Goal: Information Seeking & Learning: Learn about a topic

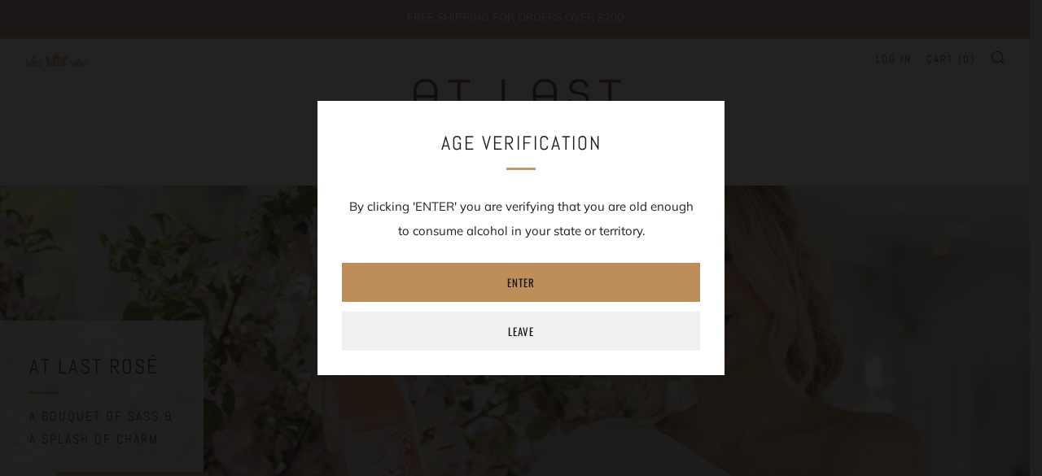
click at [534, 290] on link "Enter" at bounding box center [521, 282] width 358 height 39
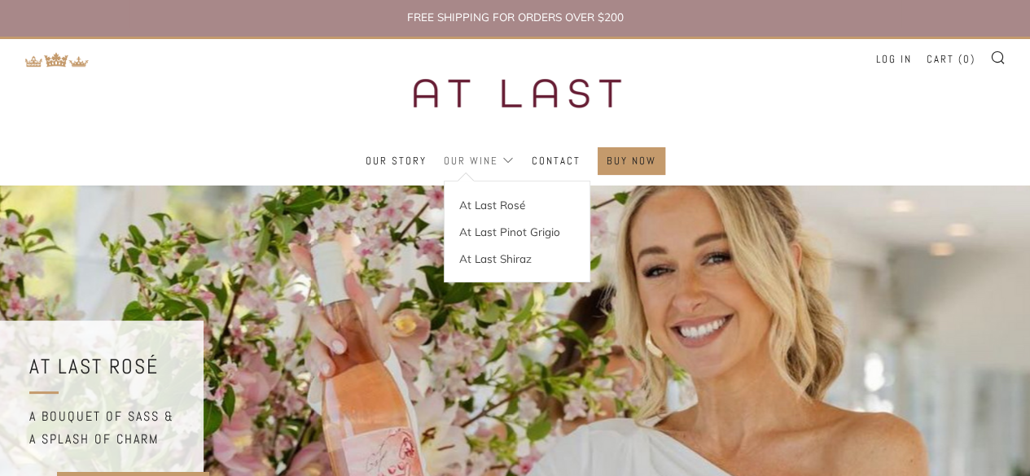
click at [494, 163] on link "Our Wine" at bounding box center [479, 161] width 71 height 26
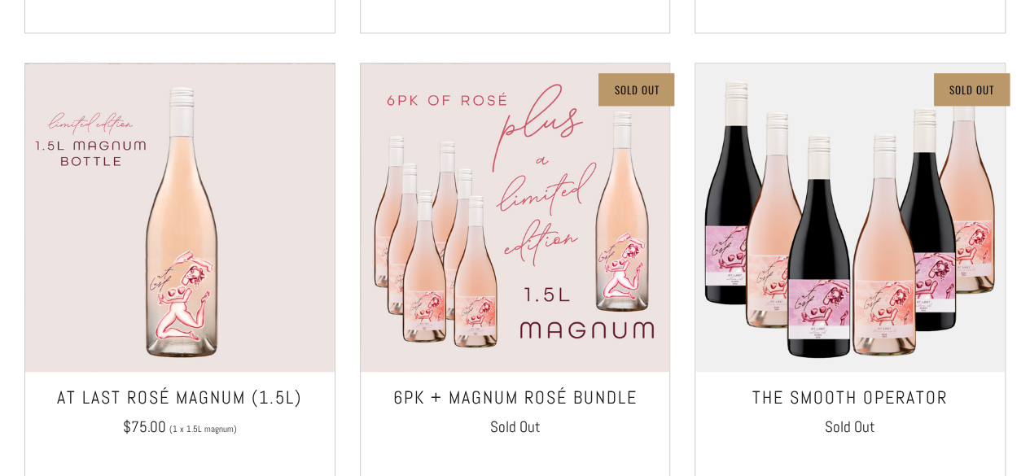
scroll to position [733, 0]
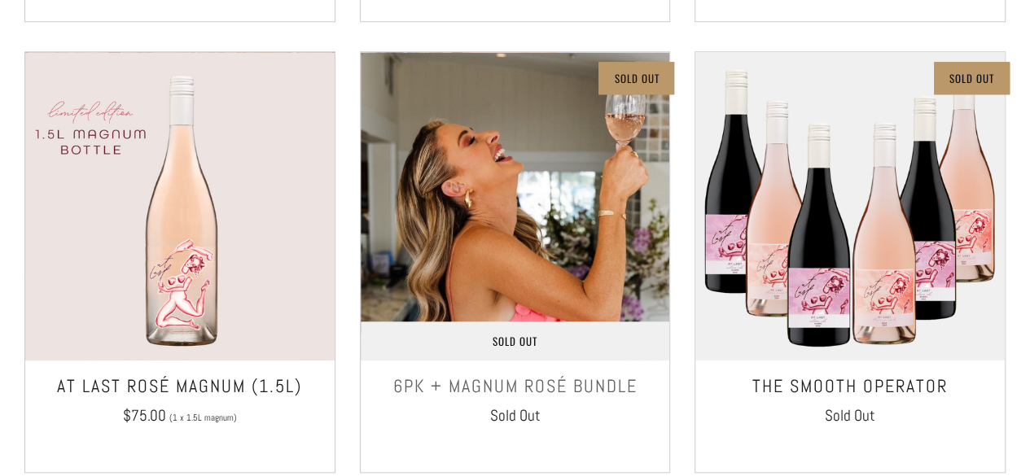
click at [567, 224] on img at bounding box center [515, 206] width 309 height 309
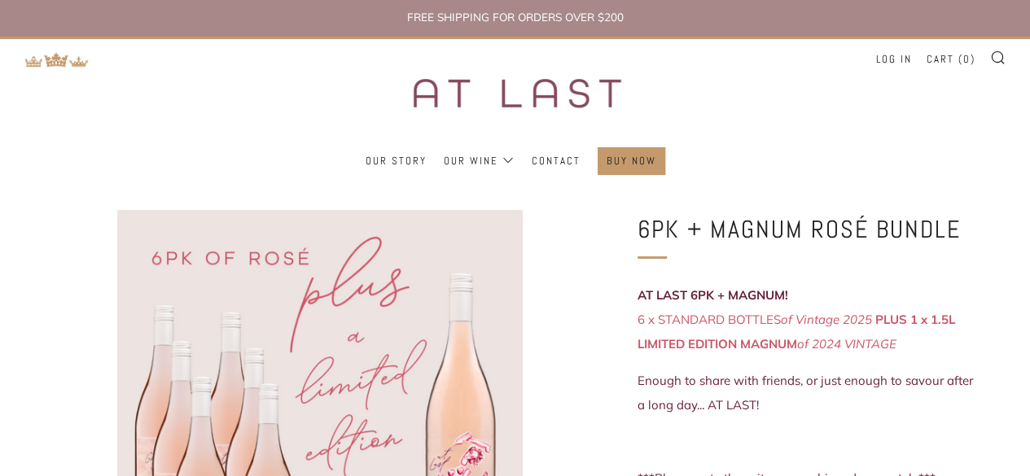
click at [477, 98] on img at bounding box center [515, 93] width 285 height 108
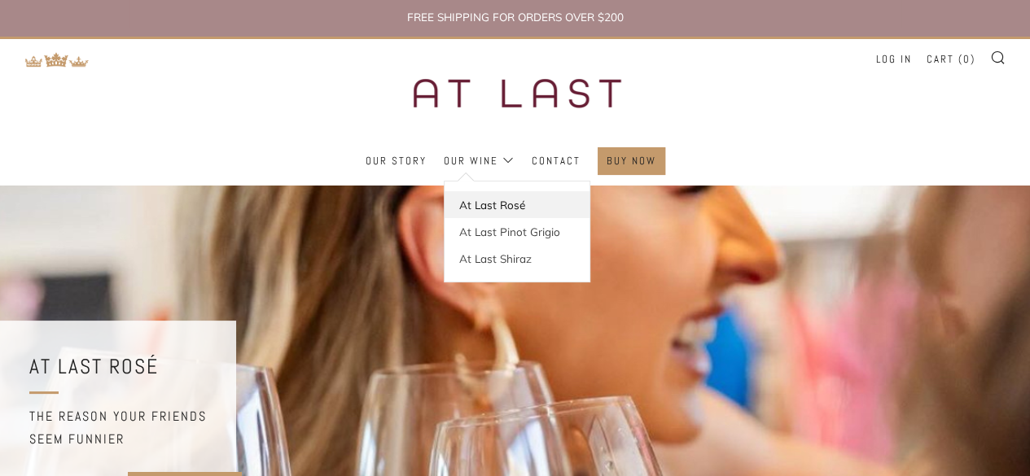
click at [499, 201] on link "At Last Rosé" at bounding box center [516, 204] width 145 height 27
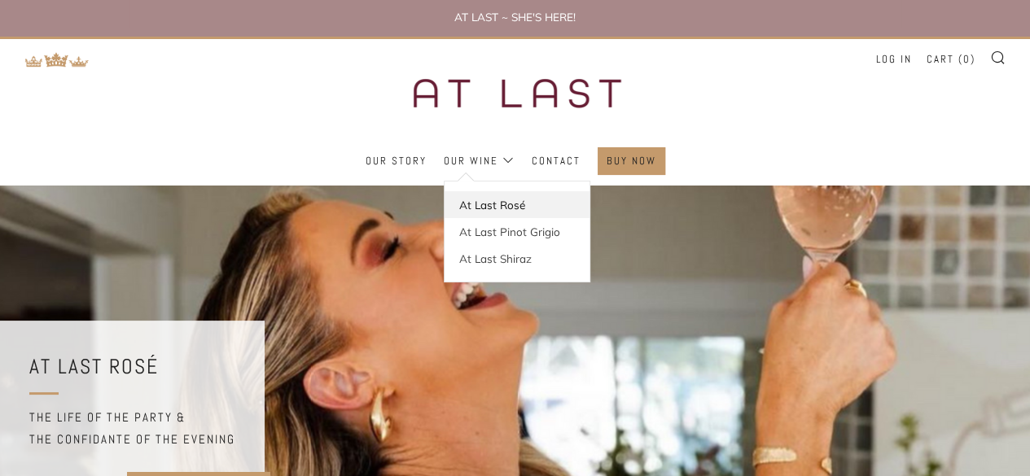
click at [470, 209] on link "At Last Rosé" at bounding box center [516, 204] width 145 height 27
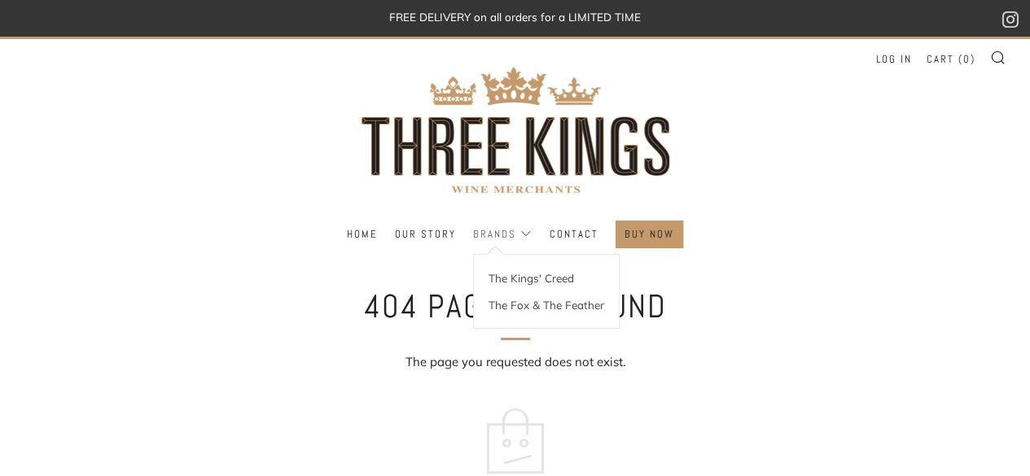
click at [502, 226] on link "Brands" at bounding box center [502, 234] width 59 height 26
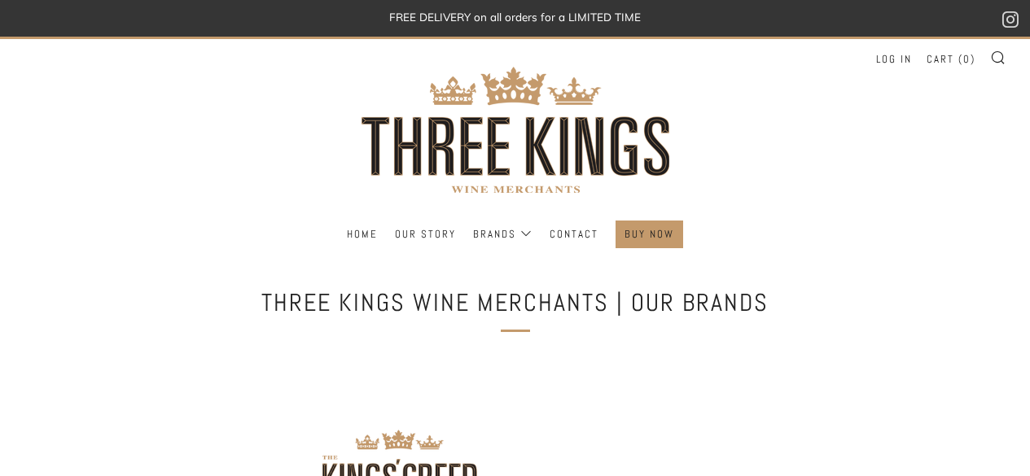
click at [433, 235] on link "Our Story" at bounding box center [425, 234] width 61 height 26
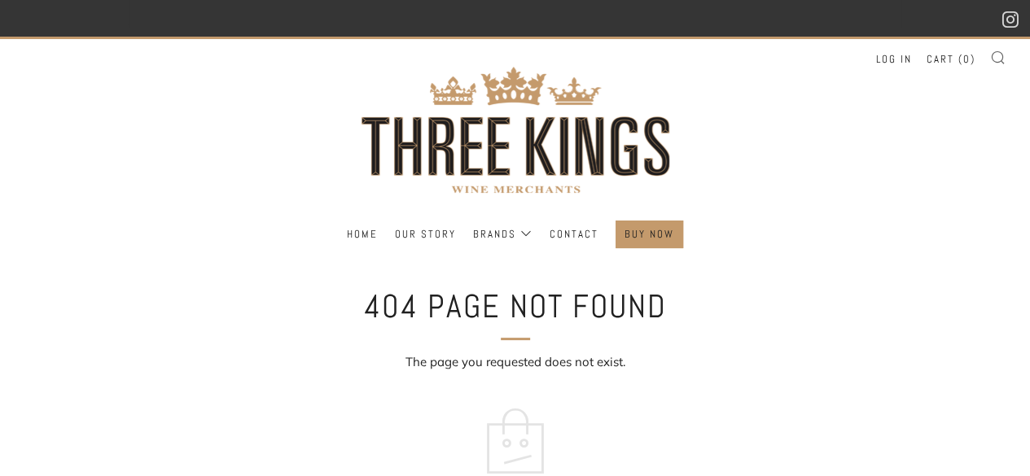
click at [1001, 61] on icon at bounding box center [998, 57] width 16 height 15
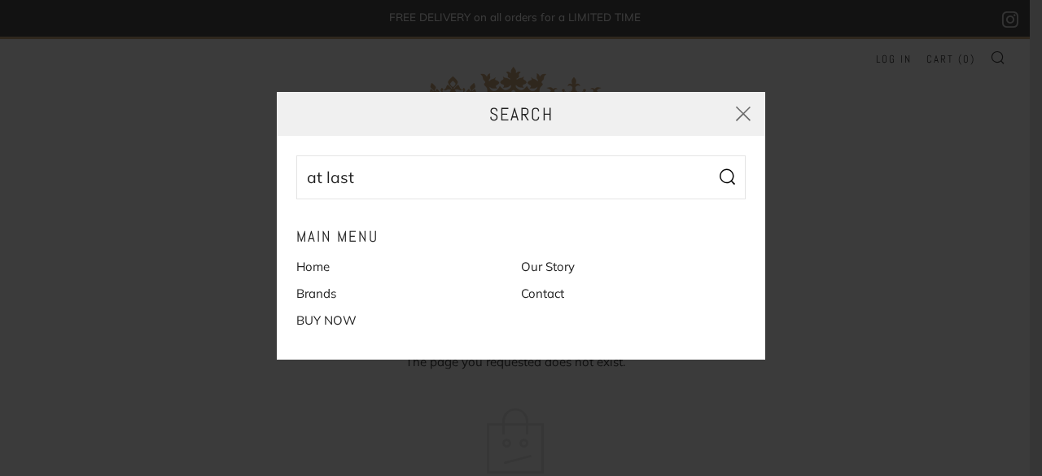
type input "at last"
click at [708, 155] on button "Search" at bounding box center [726, 177] width 37 height 44
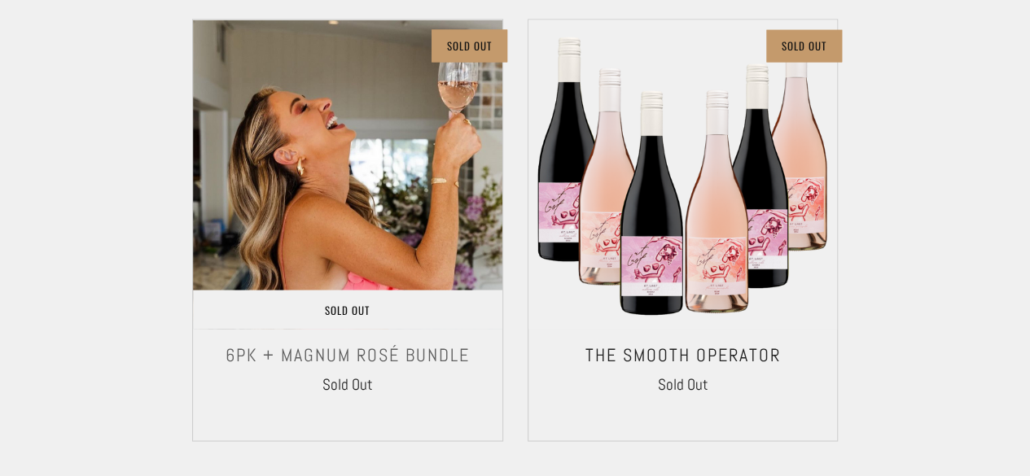
scroll to position [1140, 0]
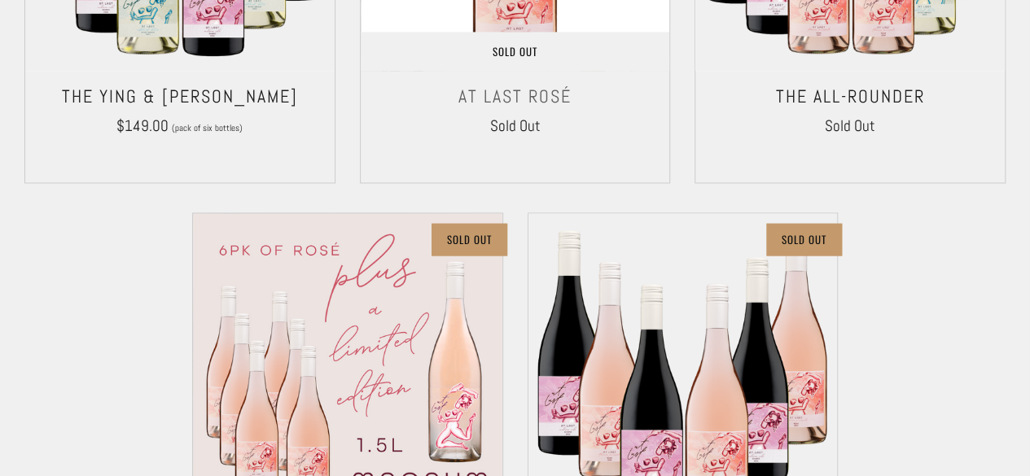
click at [553, 111] on h3 "At Last Rosé" at bounding box center [515, 97] width 293 height 33
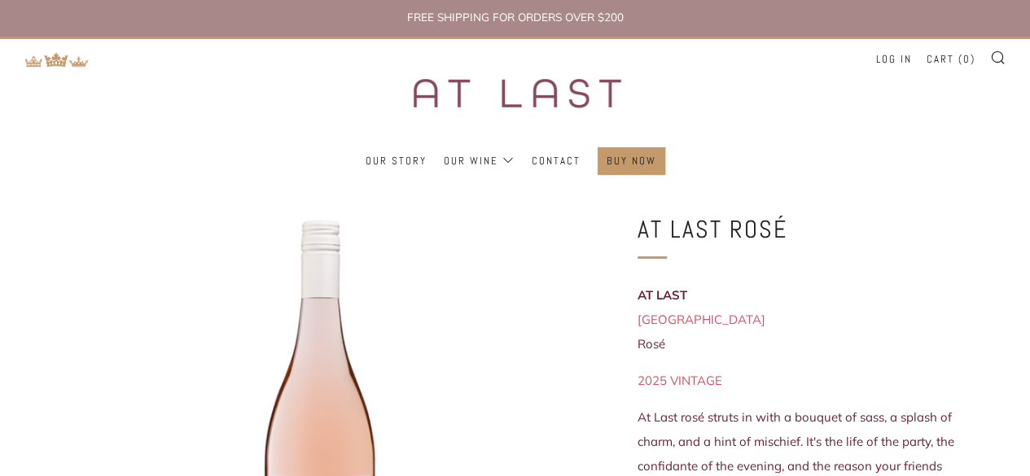
click at [555, 108] on img at bounding box center [515, 93] width 285 height 108
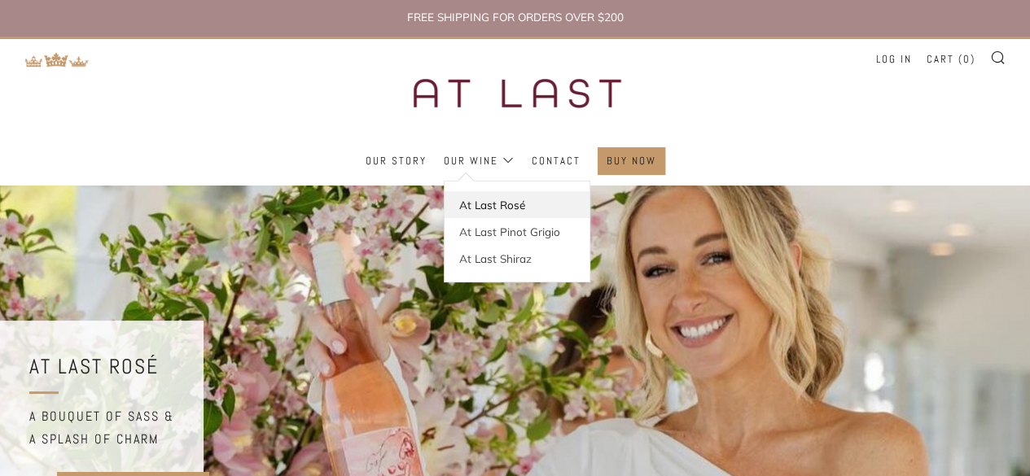
click at [503, 201] on link "At Last Rosé" at bounding box center [516, 204] width 145 height 27
click at [493, 164] on link "Our Wine" at bounding box center [479, 161] width 71 height 26
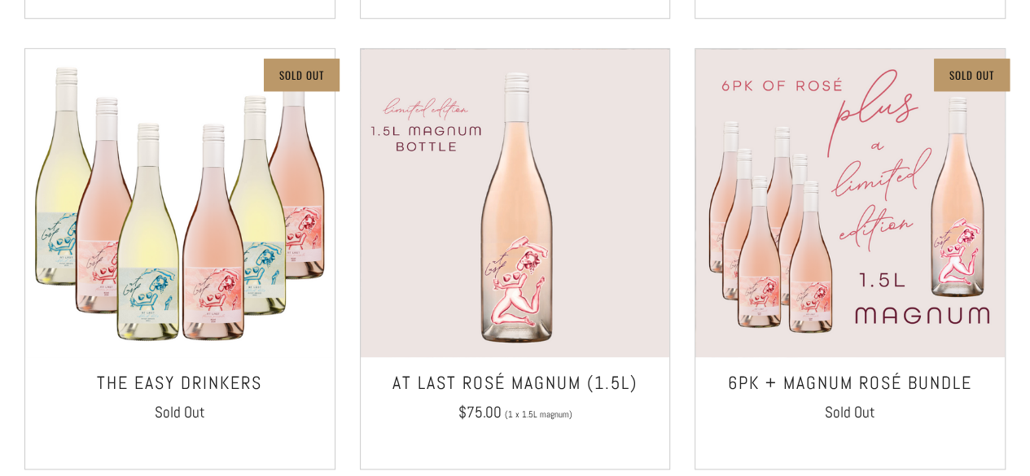
scroll to position [488, 0]
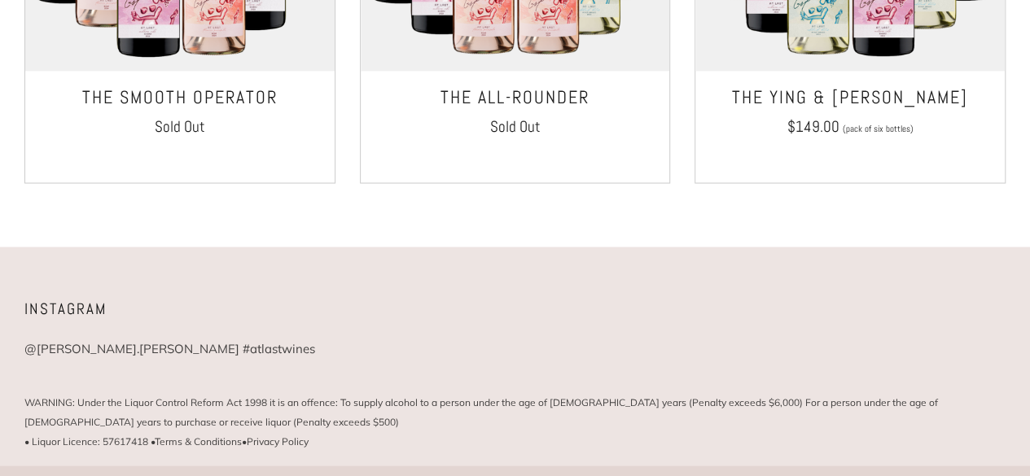
scroll to position [1516, 0]
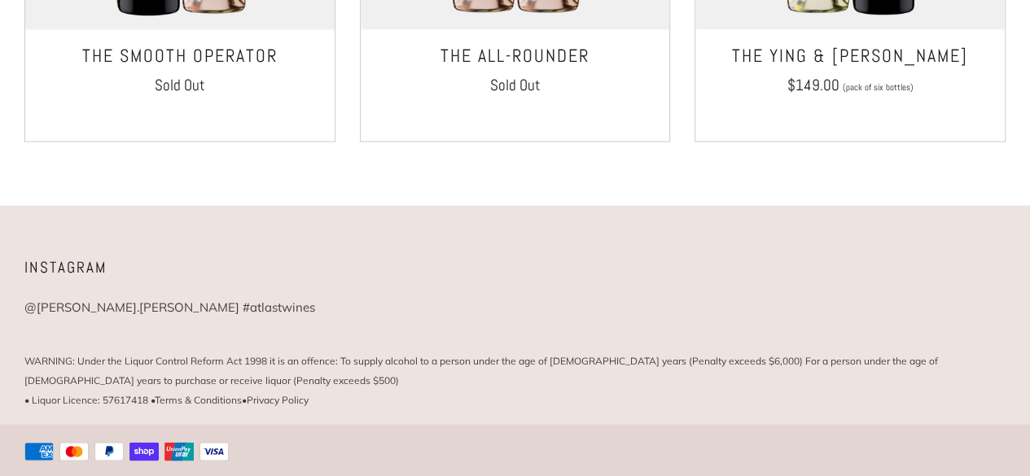
click at [143, 452] on icon at bounding box center [143, 451] width 29 height 19
click at [141, 447] on icon at bounding box center [143, 451] width 29 height 19
click at [141, 448] on icon "Shop Pay" at bounding box center [143, 451] width 29 height 35
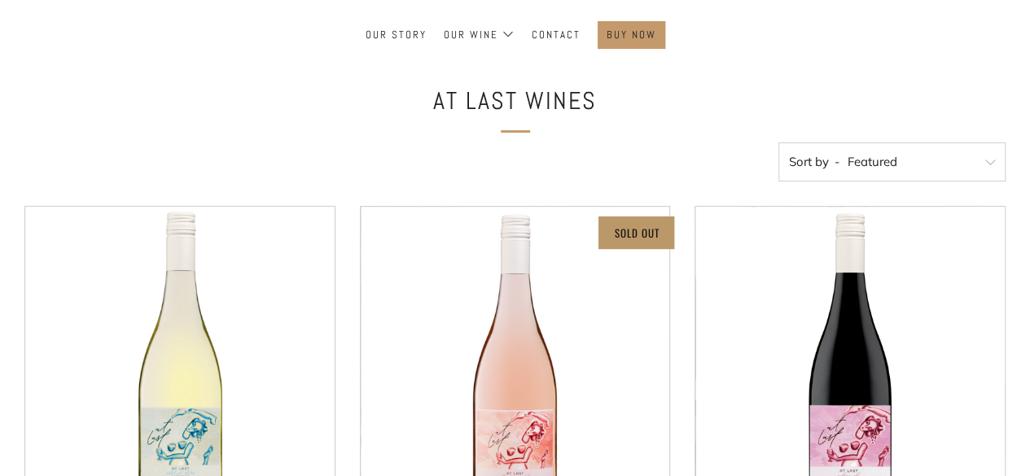
scroll to position [0, 0]
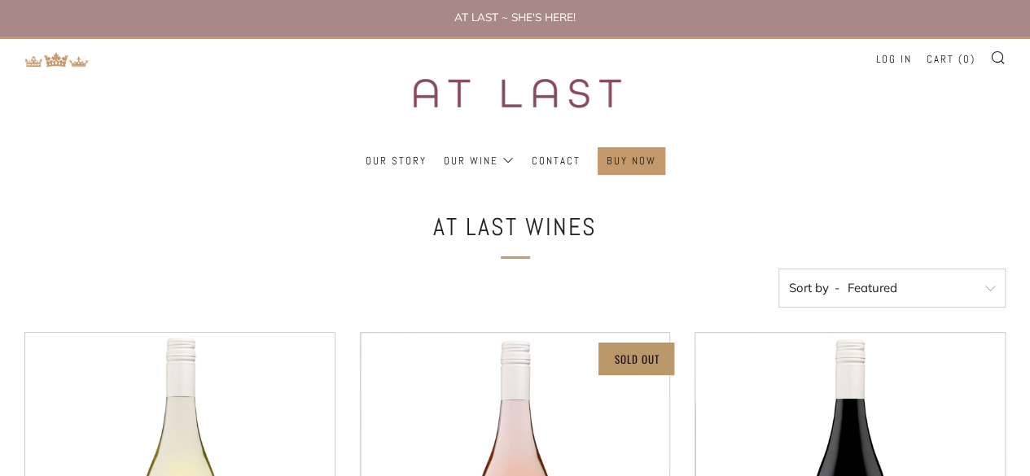
click at [481, 102] on img at bounding box center [515, 93] width 285 height 108
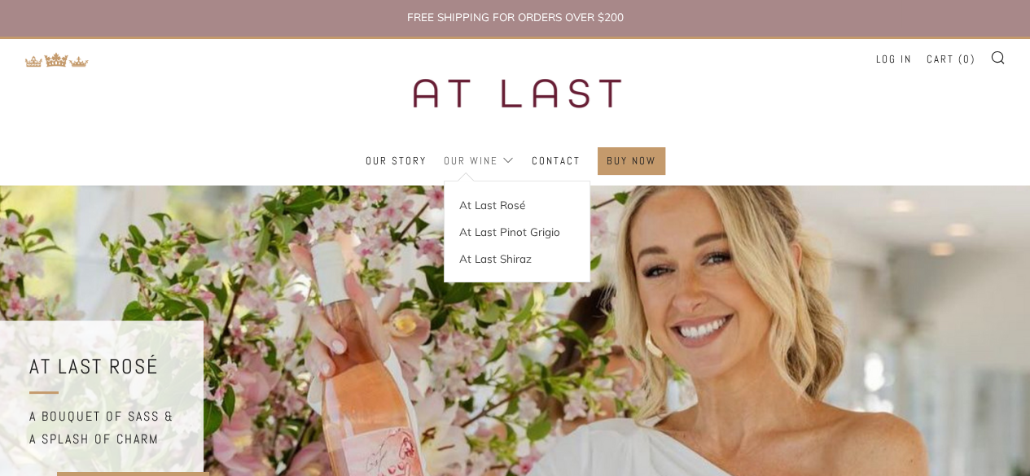
click at [513, 164] on link "Our Wine" at bounding box center [479, 161] width 71 height 26
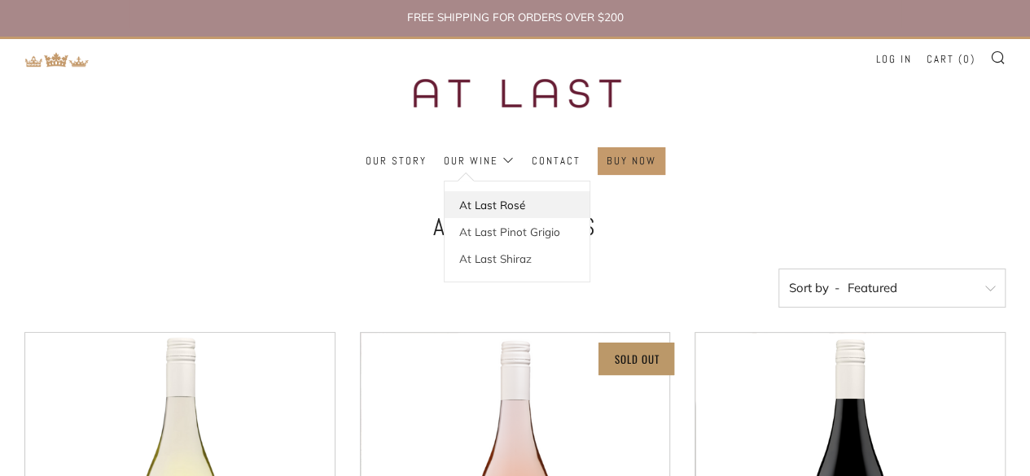
click at [488, 199] on link "At Last Rosé" at bounding box center [516, 204] width 145 height 27
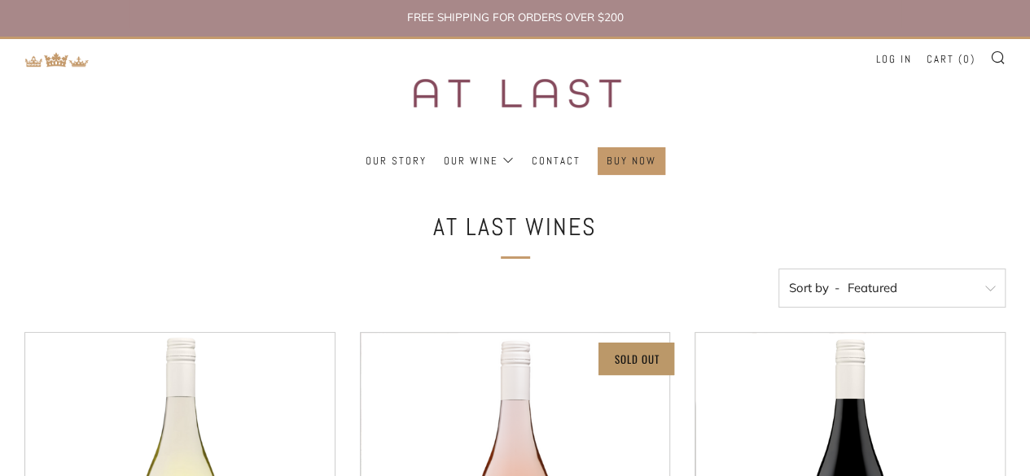
click at [475, 85] on img at bounding box center [515, 93] width 285 height 108
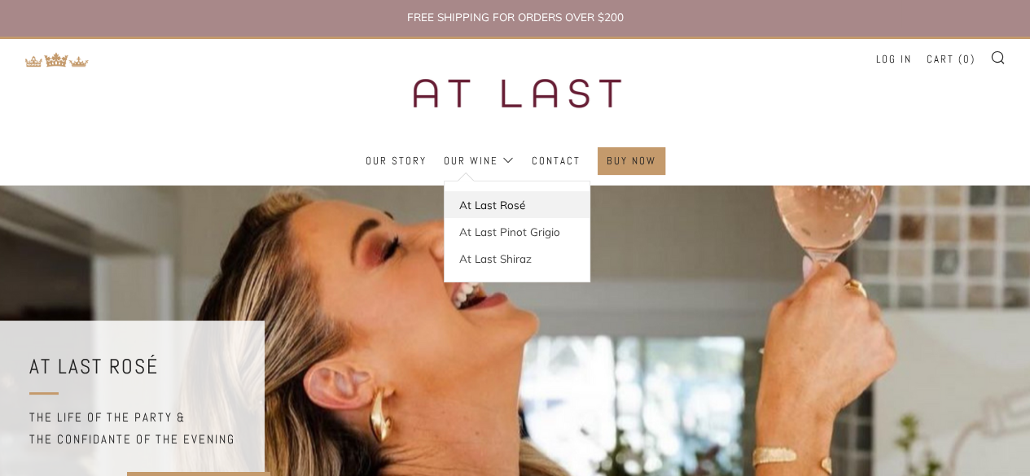
click at [497, 203] on link "At Last Rosé" at bounding box center [516, 204] width 145 height 27
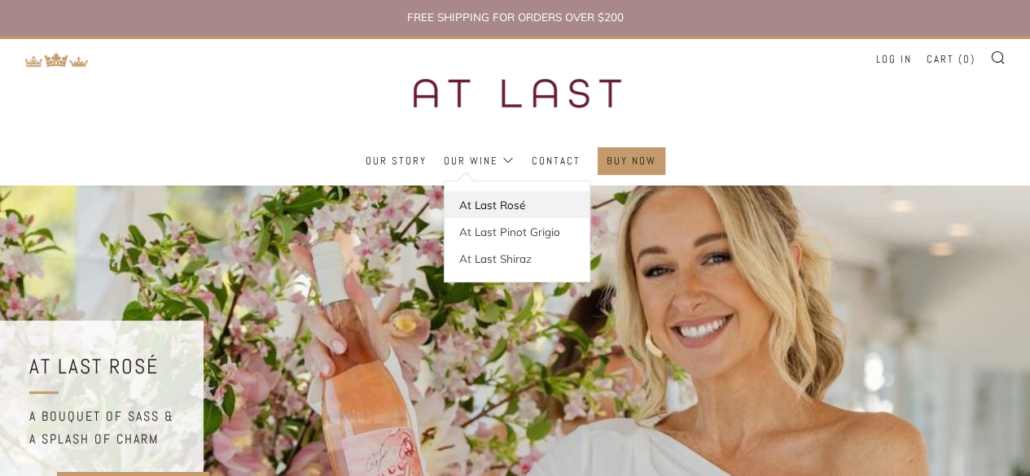
click at [488, 206] on link "At Last Rosé" at bounding box center [516, 204] width 145 height 27
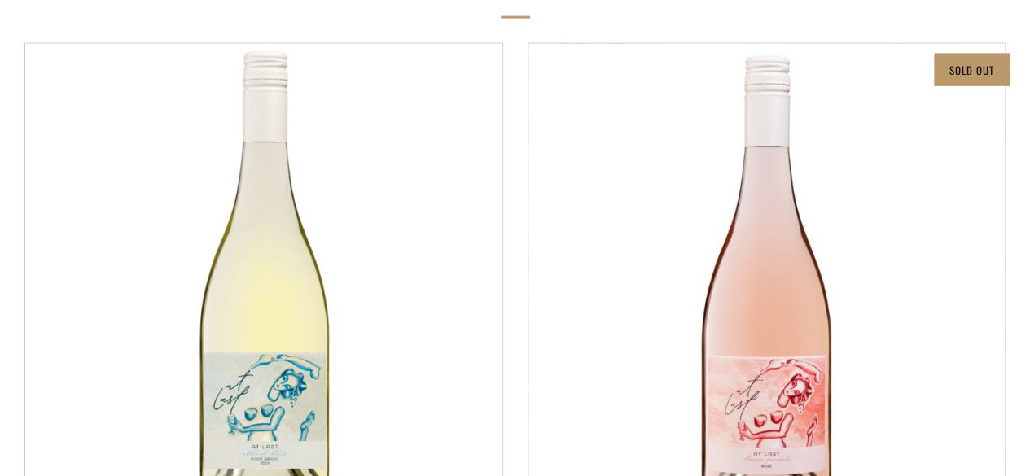
scroll to position [1872, 0]
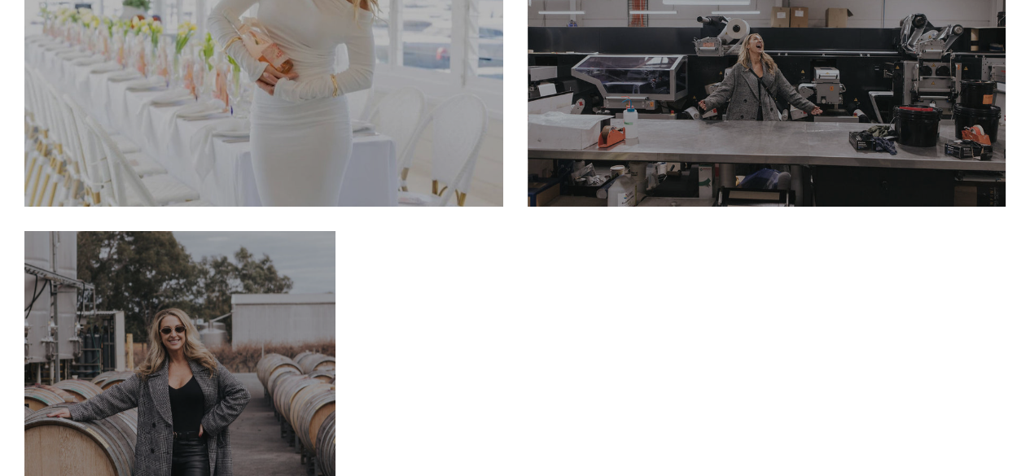
scroll to position [3256, 0]
